Goal: Register for event/course

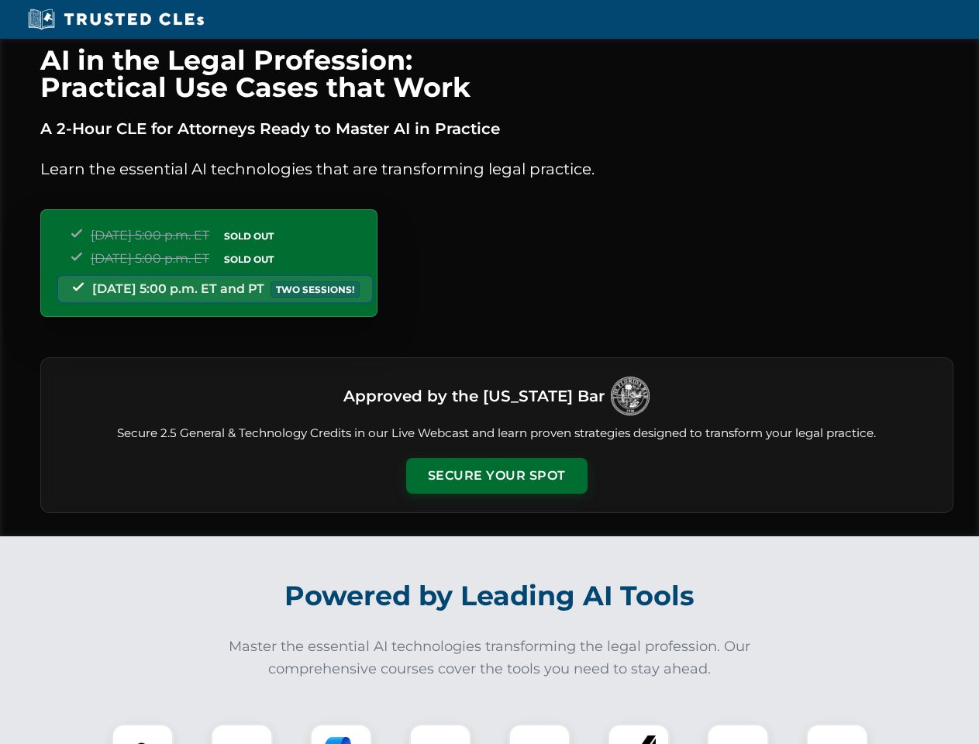
click at [496, 476] on button "Secure Your Spot" at bounding box center [496, 476] width 181 height 36
click at [143, 734] on img at bounding box center [142, 755] width 45 height 45
